Goal: Task Accomplishment & Management: Manage account settings

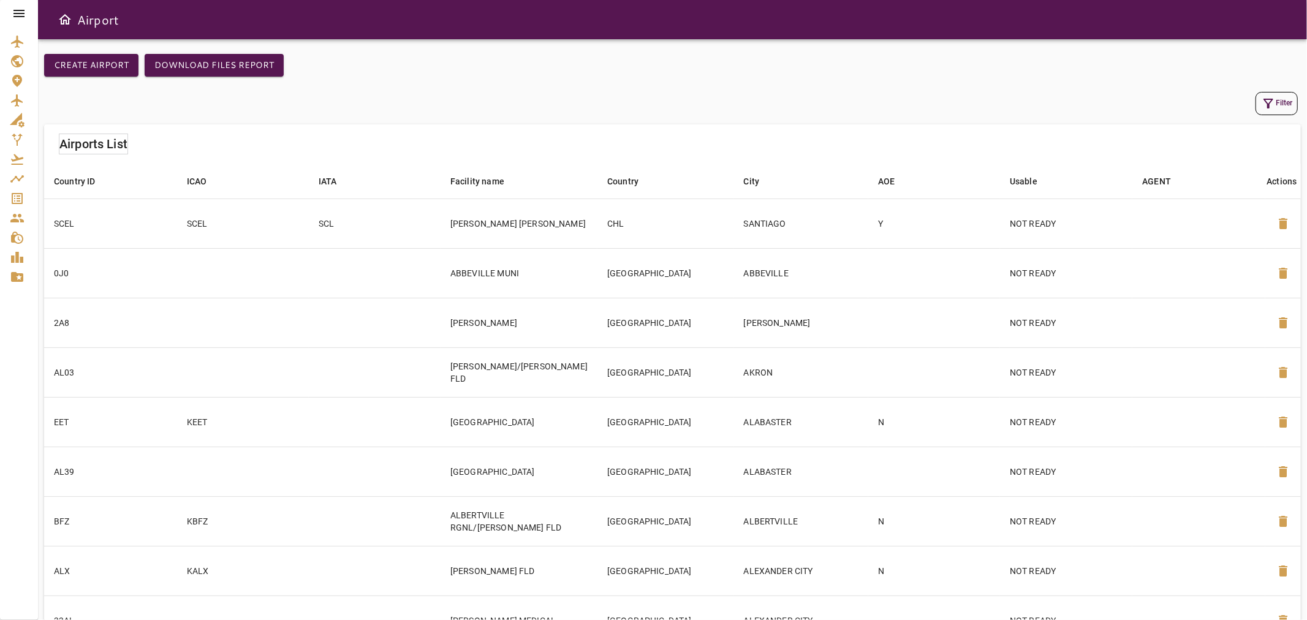
click at [22, 13] on icon at bounding box center [18, 13] width 11 height 7
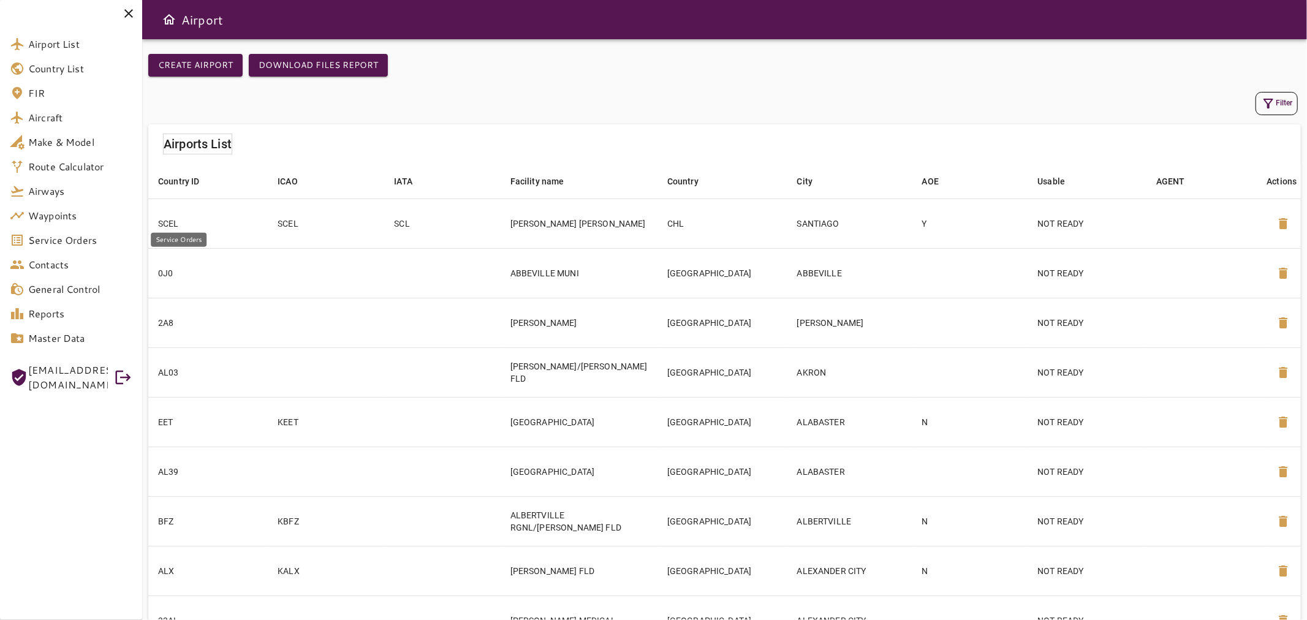
click at [94, 237] on span "Service Orders" at bounding box center [80, 240] width 104 height 15
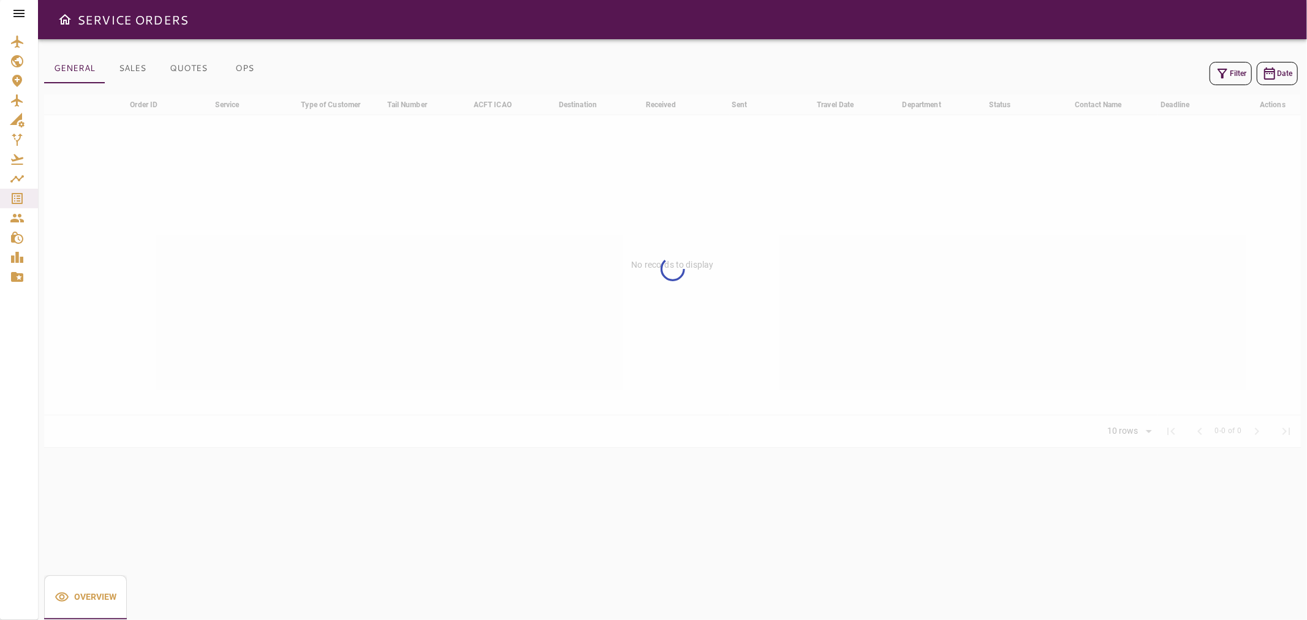
click at [1229, 75] on icon "button" at bounding box center [1222, 73] width 15 height 15
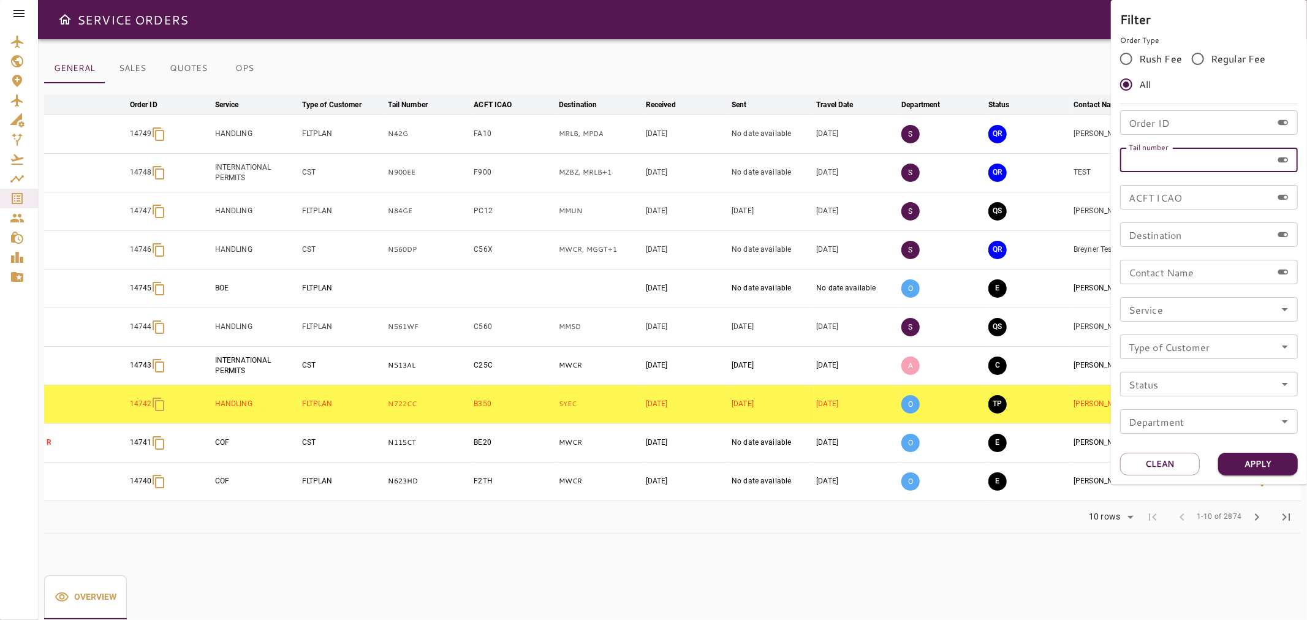
click at [1195, 154] on input "Tail number" at bounding box center [1196, 160] width 152 height 25
type input "******"
click at [1251, 464] on button "Apply" at bounding box center [1258, 464] width 80 height 23
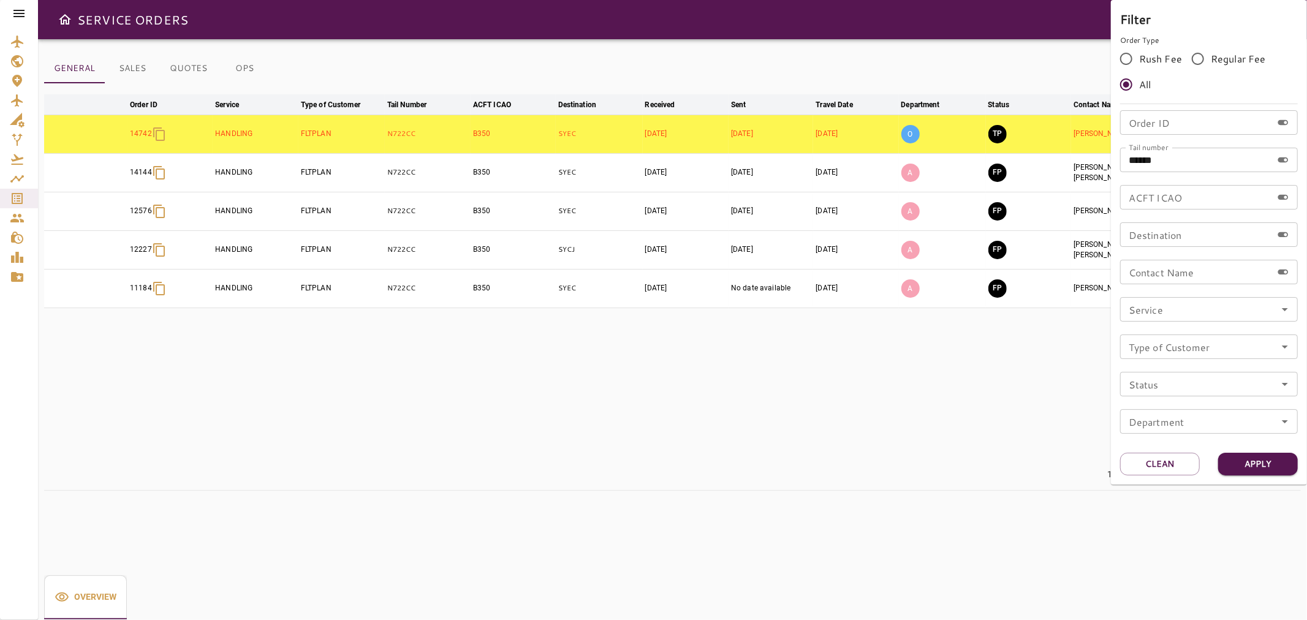
click at [540, 69] on div at bounding box center [653, 310] width 1307 height 620
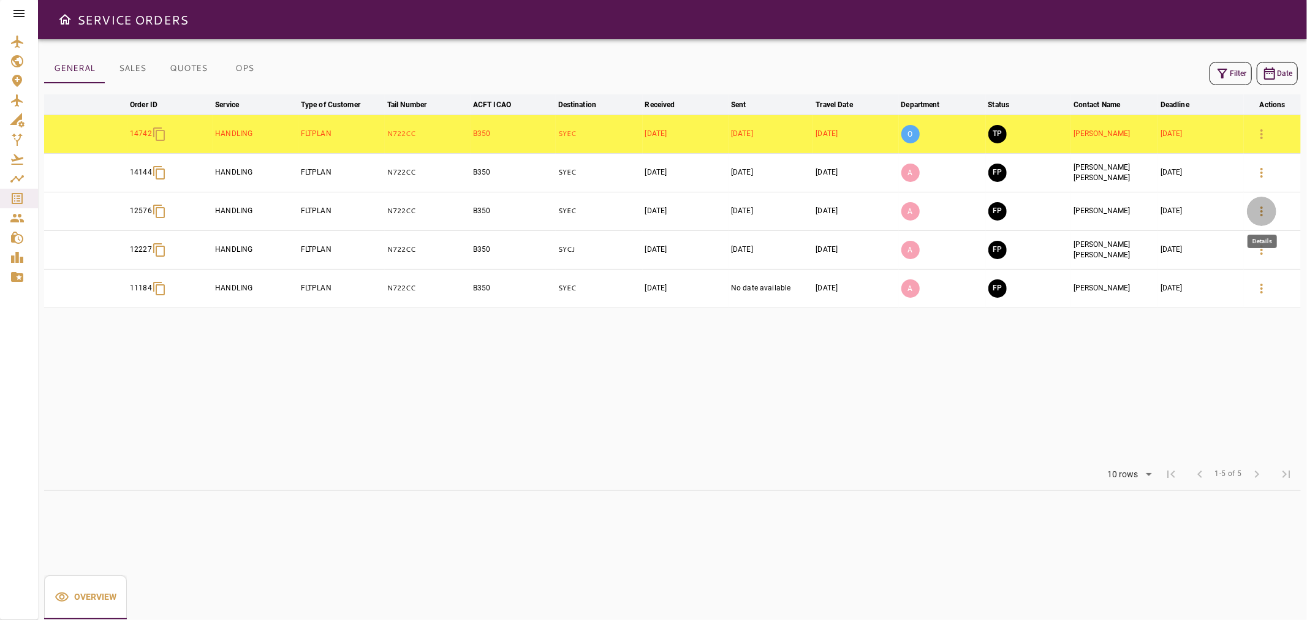
click at [1270, 213] on button "button" at bounding box center [1261, 211] width 29 height 29
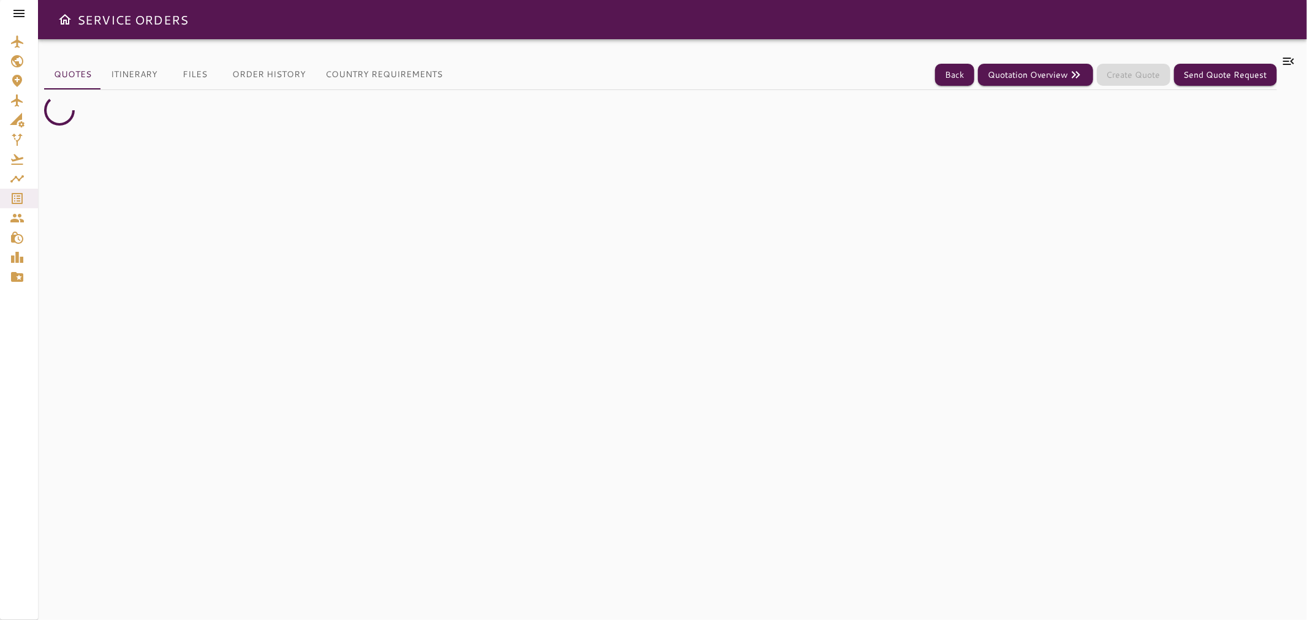
click at [1287, 59] on icon at bounding box center [1288, 61] width 15 height 15
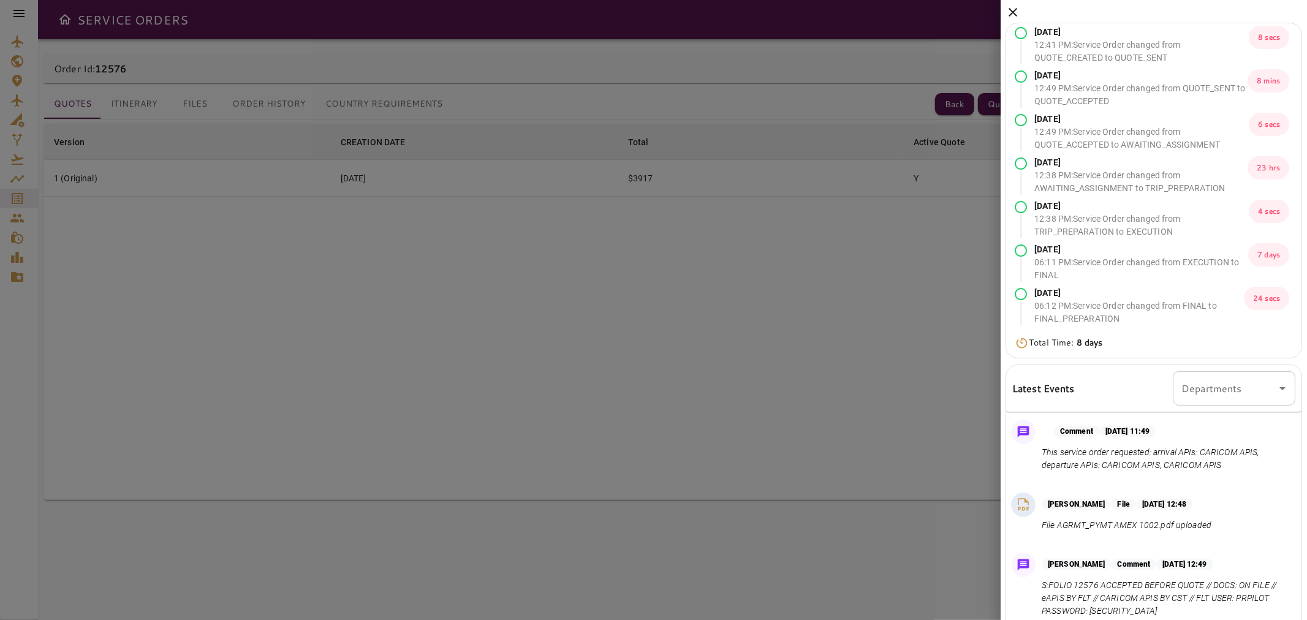
scroll to position [1, 0]
click at [1014, 11] on icon at bounding box center [1012, 11] width 15 height 15
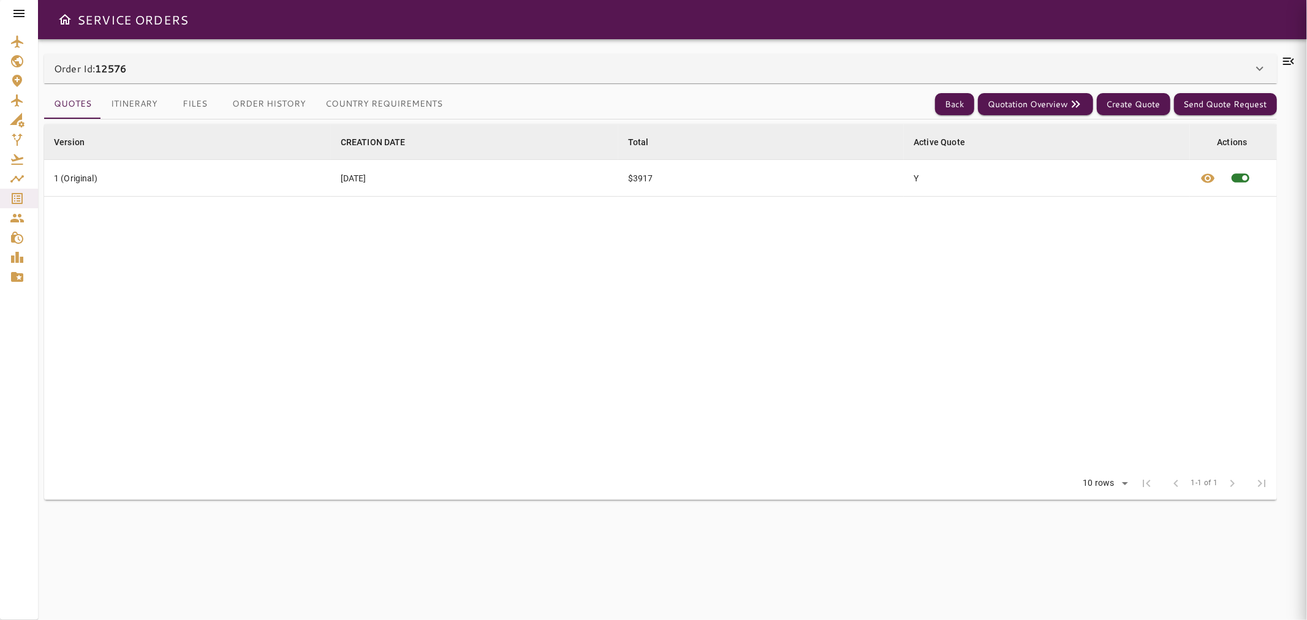
scroll to position [0, 0]
click at [147, 97] on button "Itinerary" at bounding box center [134, 103] width 66 height 29
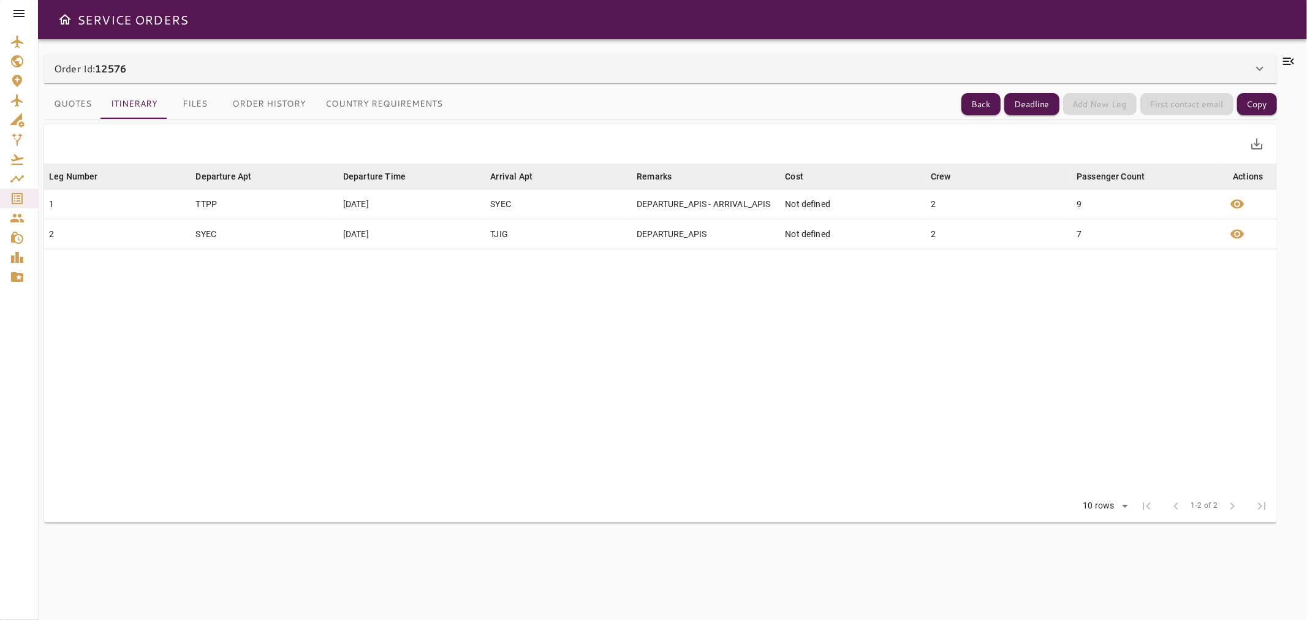
click at [196, 111] on button "Files" at bounding box center [194, 103] width 55 height 29
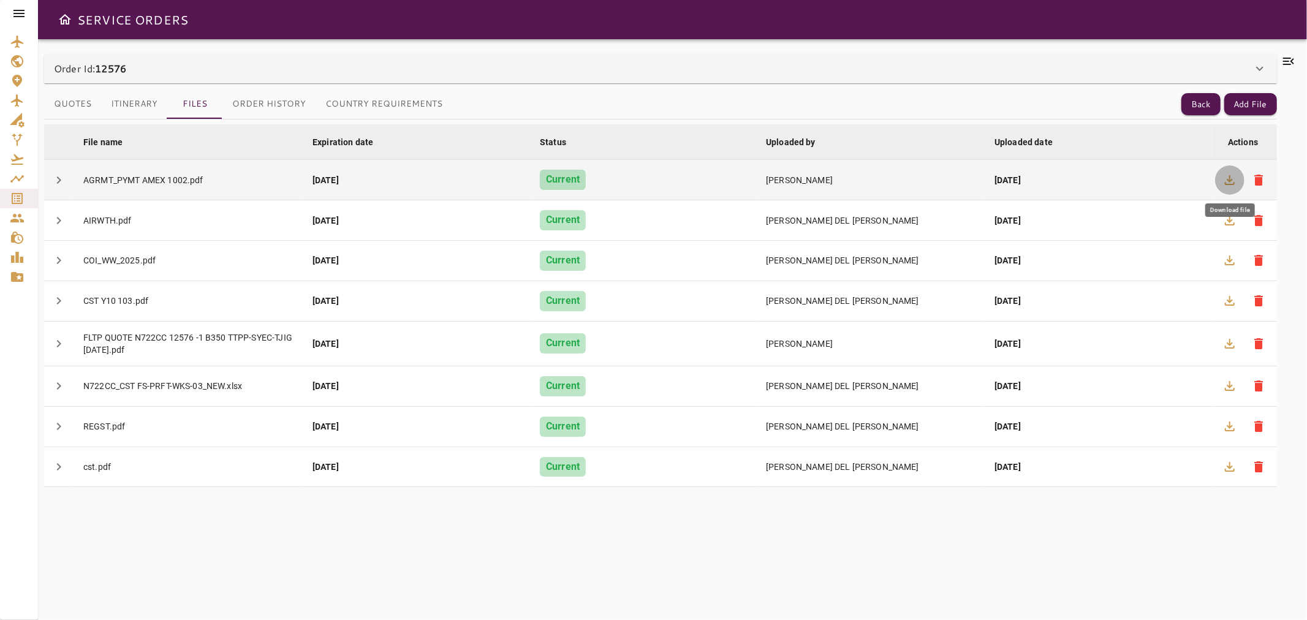
click at [1232, 185] on icon "button" at bounding box center [1229, 180] width 15 height 15
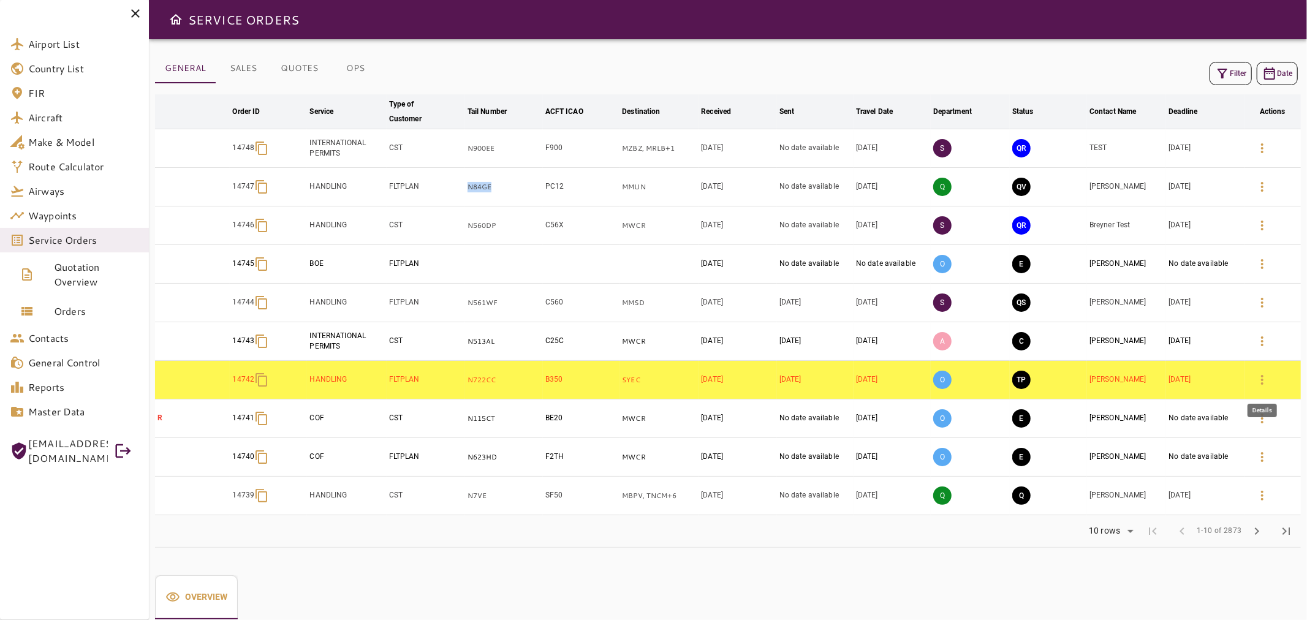
click at [1259, 382] on icon "button" at bounding box center [1262, 380] width 15 height 15
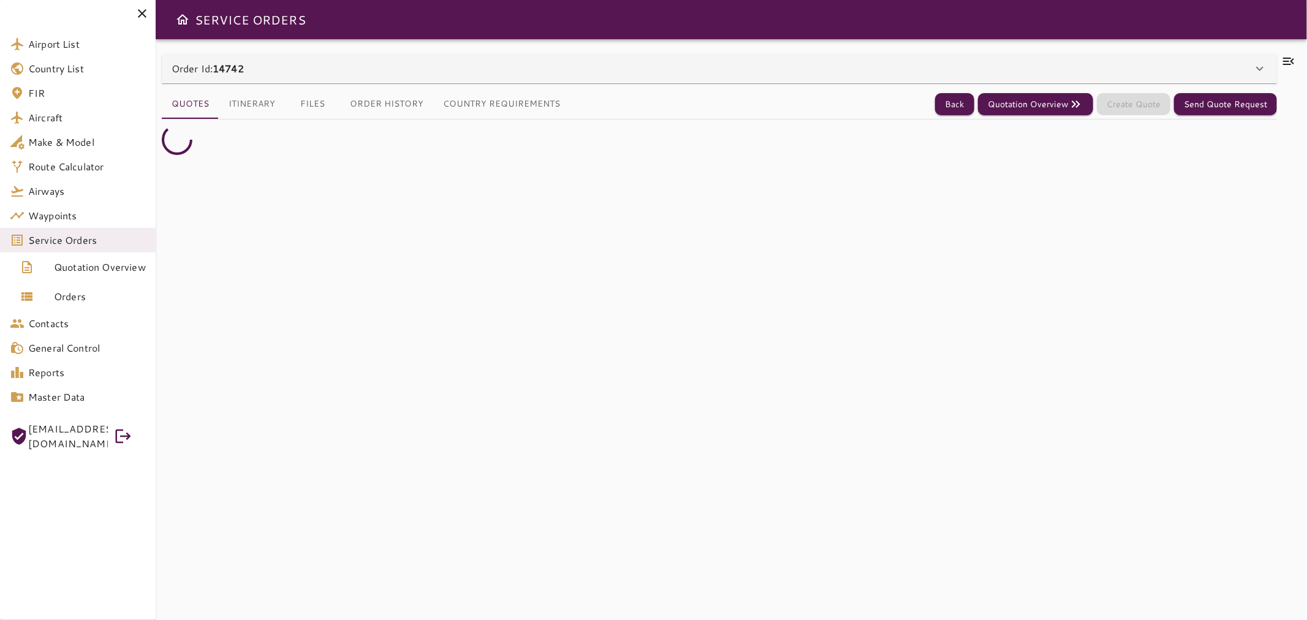
click at [316, 102] on button "Files" at bounding box center [312, 103] width 55 height 29
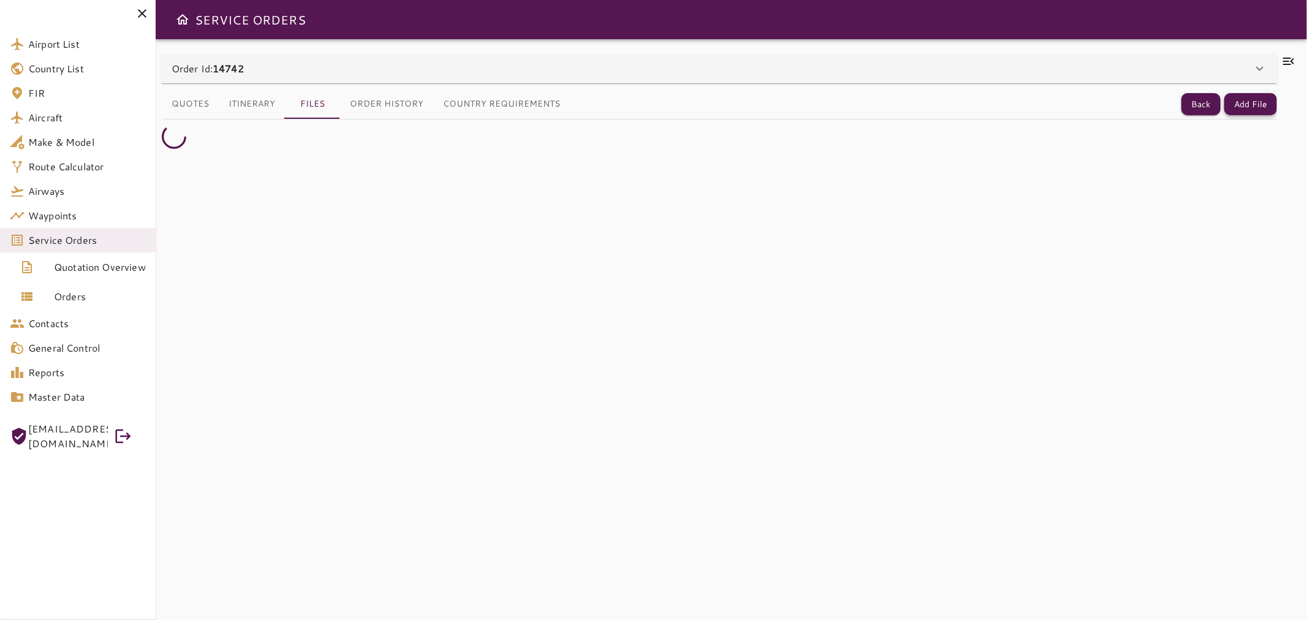
click at [1244, 110] on button "Add File" at bounding box center [1250, 104] width 53 height 23
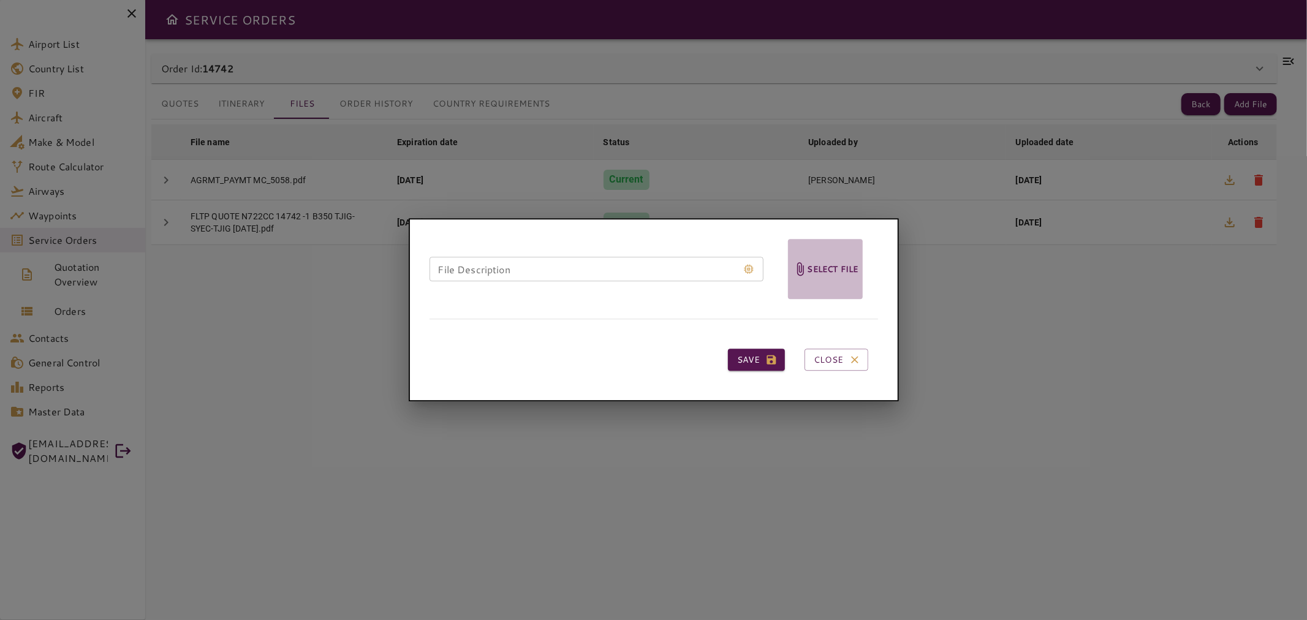
click at [808, 262] on h6 "Select file" at bounding box center [833, 269] width 51 height 14
click at [0, 0] on input "Select file" at bounding box center [0, 0] width 0 height 0
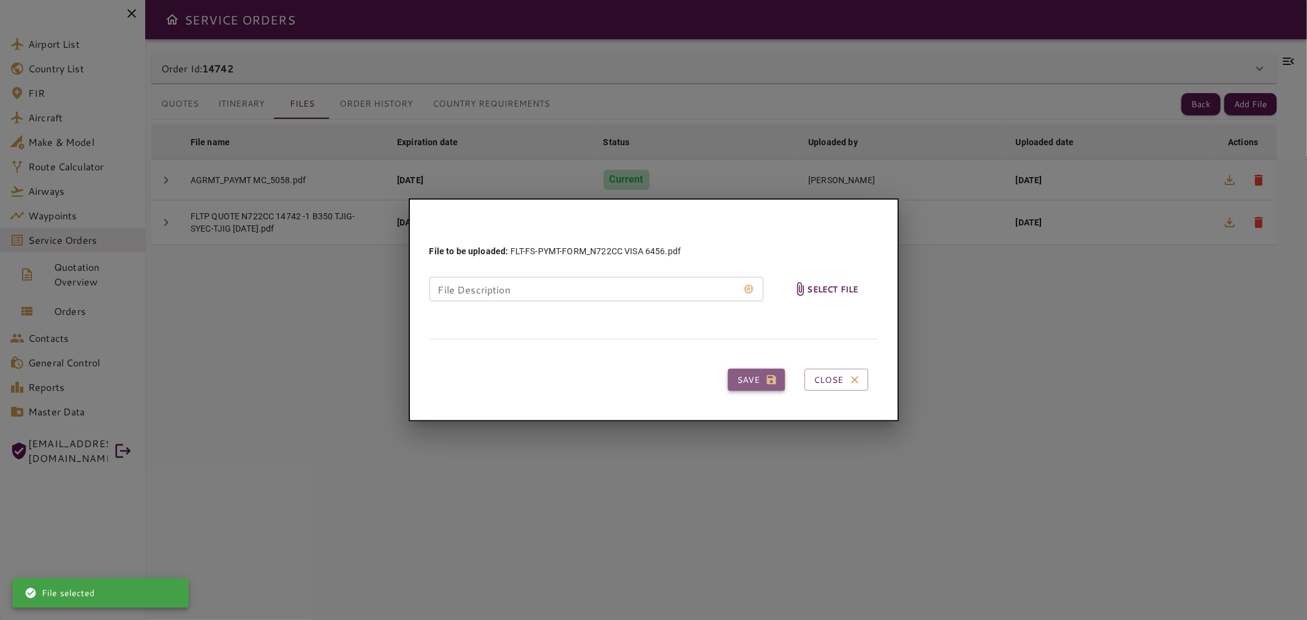
click at [757, 390] on button "Save" at bounding box center [756, 380] width 57 height 23
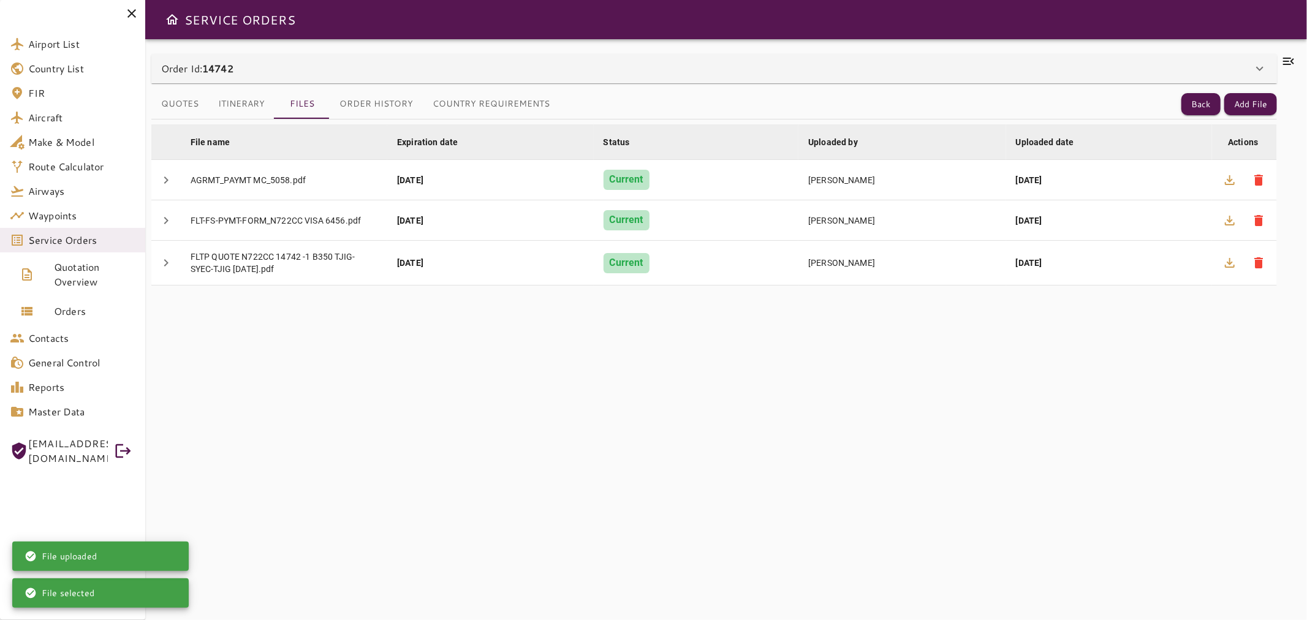
click at [289, 66] on div "Order Id: 14742" at bounding box center [706, 68] width 1091 height 15
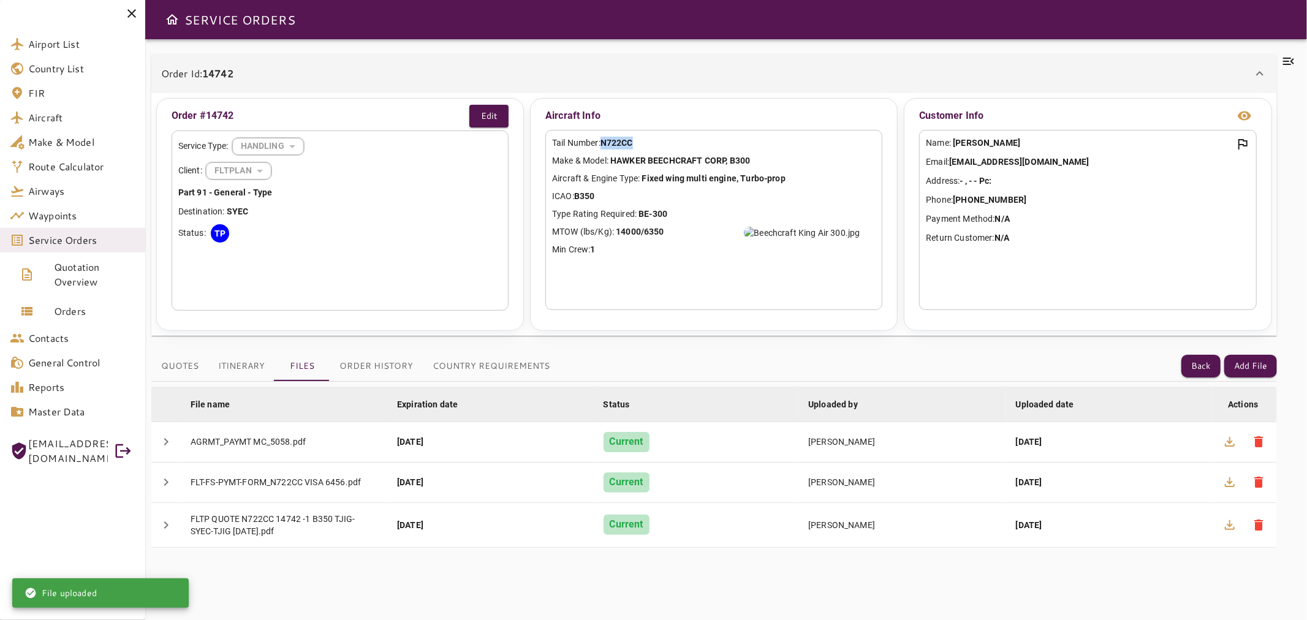
drag, startPoint x: 649, startPoint y: 138, endPoint x: 409, endPoint y: 105, distance: 243.0
click at [604, 140] on p "Tail Number: N722CC" at bounding box center [714, 143] width 324 height 13
drag, startPoint x: 284, startPoint y: 64, endPoint x: 241, endPoint y: 93, distance: 51.3
click at [225, 67] on div "Order Id: 14742" at bounding box center [714, 73] width 1126 height 39
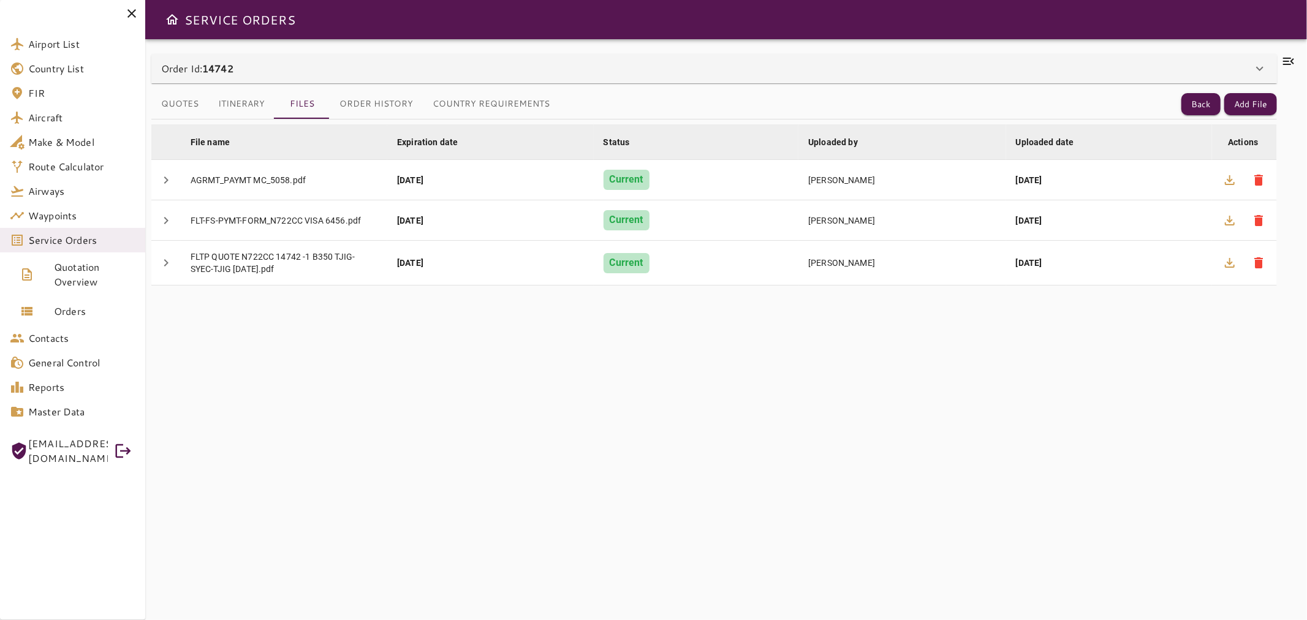
click at [251, 59] on div "Order Id: 14742" at bounding box center [714, 68] width 1126 height 29
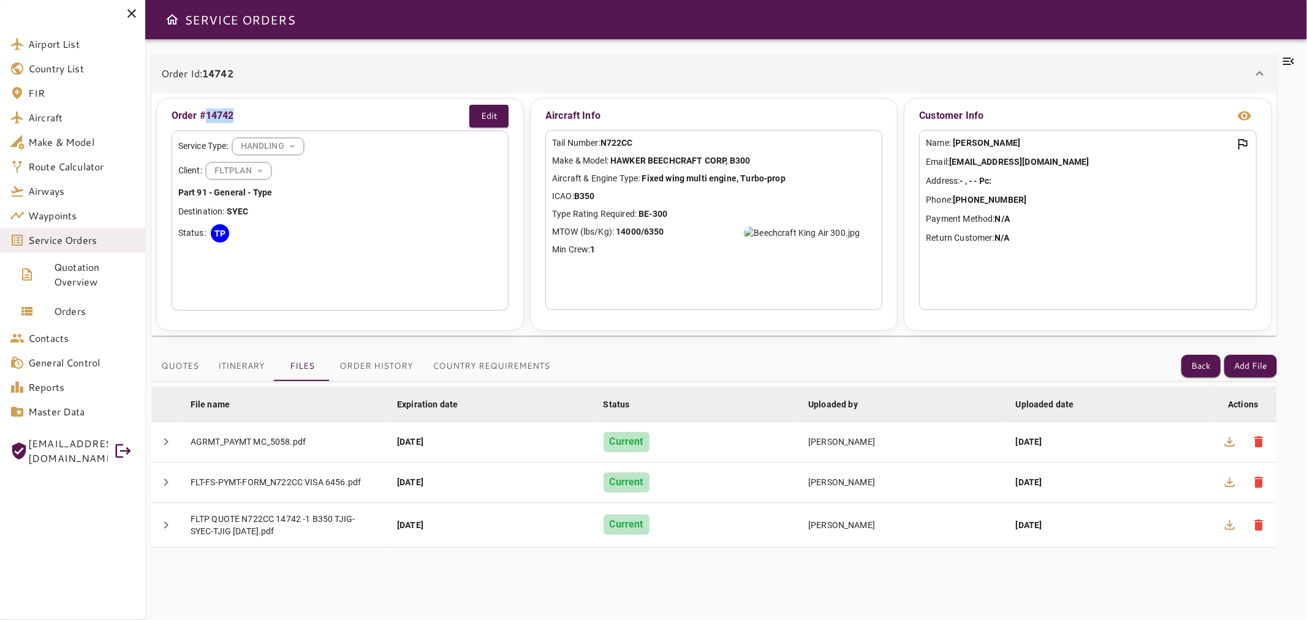
drag, startPoint x: 248, startPoint y: 114, endPoint x: 205, endPoint y: 110, distance: 42.4
click at [205, 110] on div "Order #14742 Edit" at bounding box center [340, 116] width 337 height 23
copy p "14742"
